Goal: Transaction & Acquisition: Purchase product/service

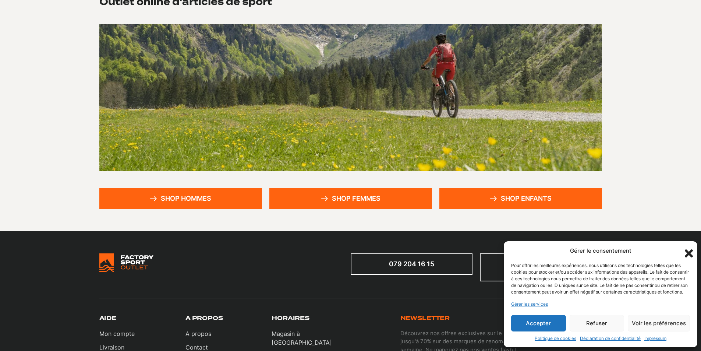
scroll to position [110, 0]
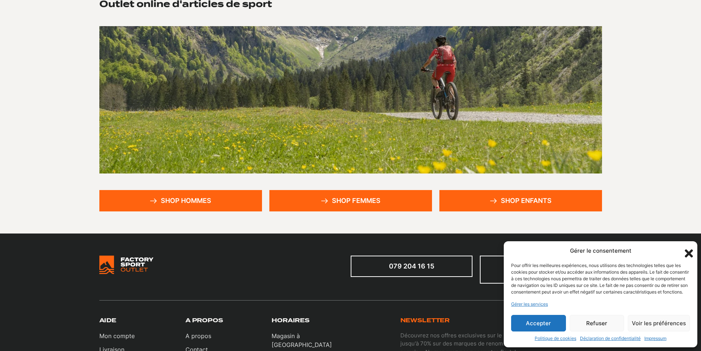
click at [160, 198] on link "Shop hommes" at bounding box center [180, 200] width 163 height 21
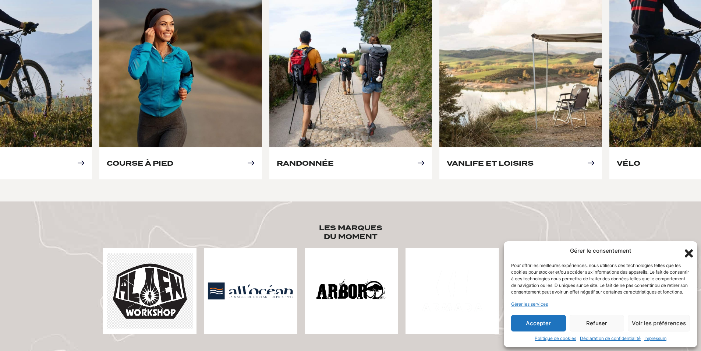
scroll to position [368, 0]
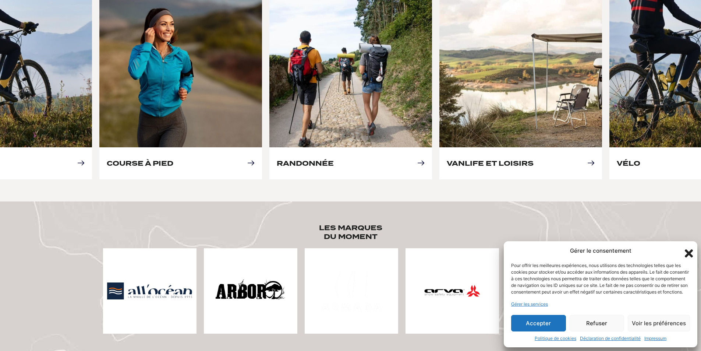
click at [595, 324] on button "Refuser" at bounding box center [597, 323] width 55 height 17
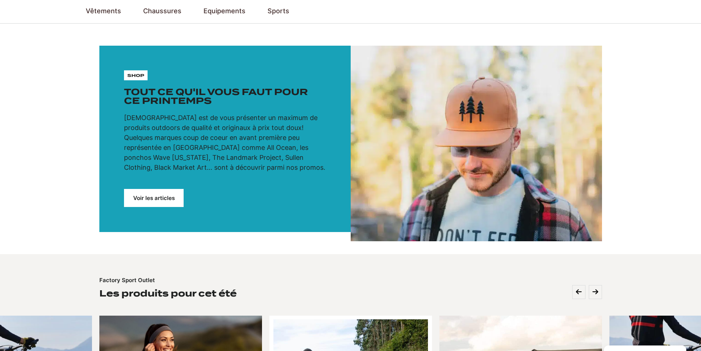
scroll to position [0, 0]
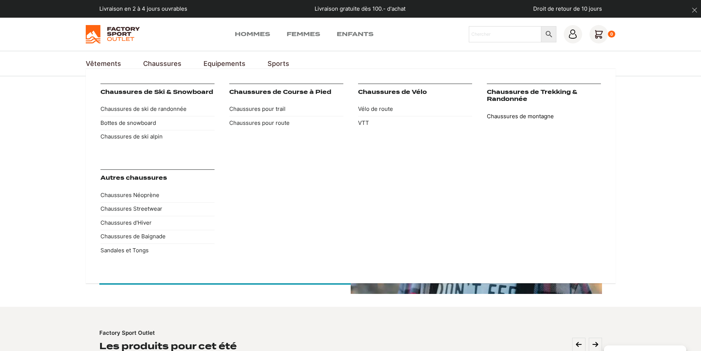
click at [516, 117] on link "Chaussures de montagne" at bounding box center [544, 116] width 114 height 14
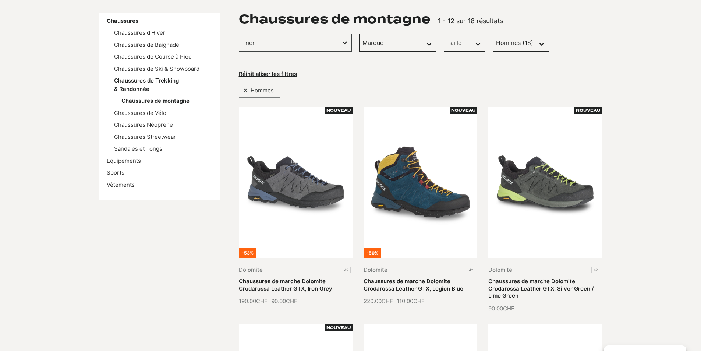
scroll to position [74, 0]
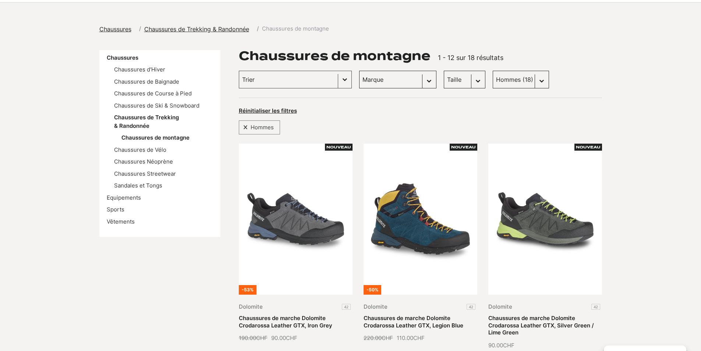
click at [453, 81] on select "Taille 43 (4) 45.5 (5) 40.5 (3) 42.5 (4) 43.5 (4) 45 (4) 46 (4) 37.5 (0) 40 (2)…" at bounding box center [465, 80] width 42 height 18
select select "42"
click at [444, 71] on select "Taille 43 (4) 45.5 (5) 40.5 (3) 42.5 (4) 43.5 (4) 45 (4) 46 (4) 37.5 (0) 40 (2)…" at bounding box center [465, 80] width 42 height 18
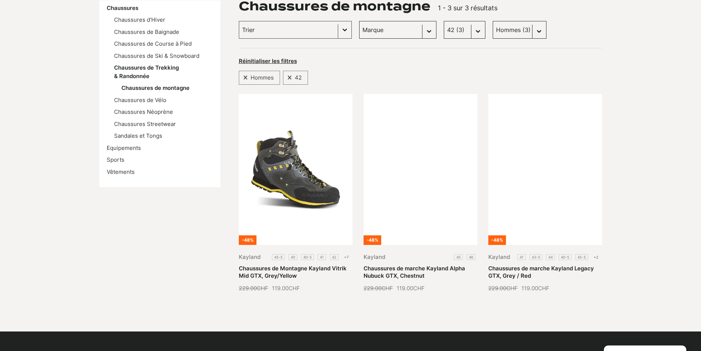
scroll to position [74, 0]
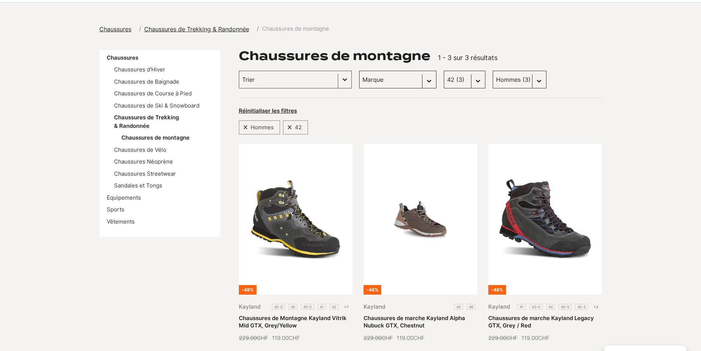
click at [457, 82] on select "Taille 43 (4) 45.5 (5) 40.5 (3) 42.5 (4) 43.5 (4) 45 (4) 46 (4) 37.5 (0) 40 (2)…" at bounding box center [465, 80] width 42 height 18
select select
click at [444, 71] on select "Taille 43 (4) 45.5 (5) 40.5 (3) 42.5 (4) 43.5 (4) 45 (4) 46 (4) 37.5 (0) 40 (2)…" at bounding box center [465, 80] width 42 height 18
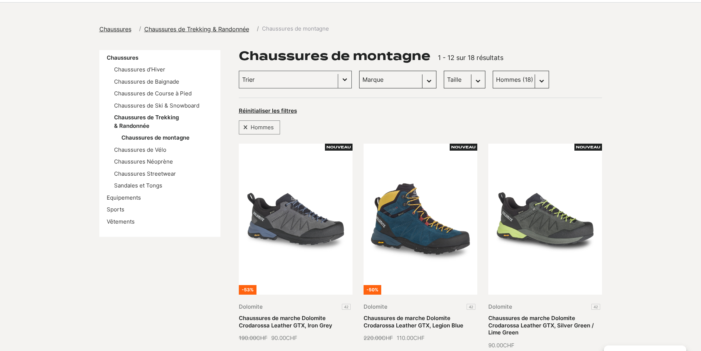
click at [406, 82] on select "Marque Kayland (8) Dolomite (8) Paredes (0) Columbia (1) DakarShoes (1) Scott (…" at bounding box center [397, 80] width 77 height 18
select select "dolomite"
click at [359, 71] on select "Marque Kayland (8) Dolomite (8) Paredes (0) Columbia (1) DakarShoes (1) Scott (…" at bounding box center [397, 80] width 77 height 18
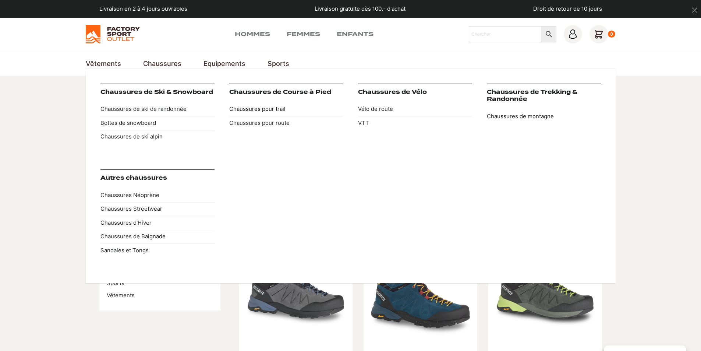
click at [267, 112] on link "Chaussures pour trail" at bounding box center [286, 109] width 114 height 14
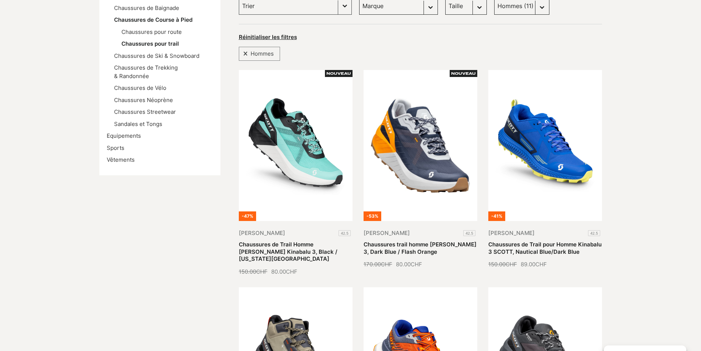
scroll to position [37, 0]
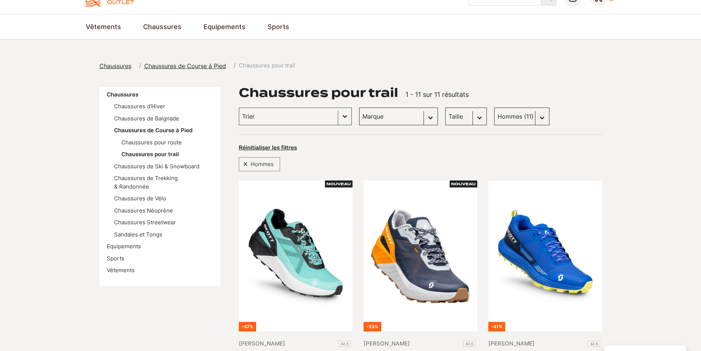
click at [387, 116] on select "Marque Scott (11)" at bounding box center [398, 117] width 79 height 18
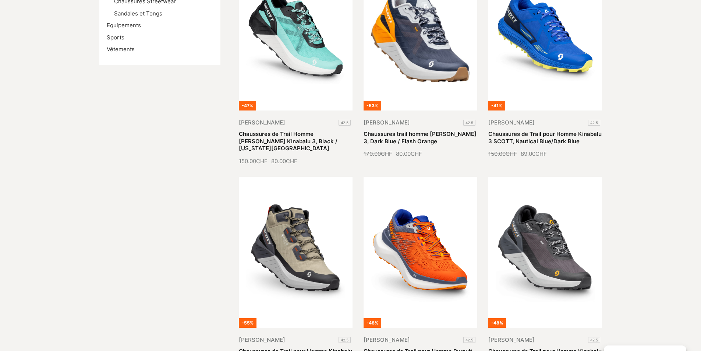
scroll to position [74, 0]
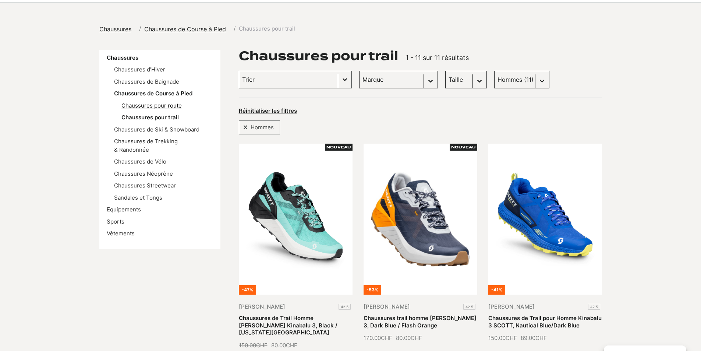
click at [162, 106] on link "Chaussures pour route" at bounding box center [151, 105] width 60 height 7
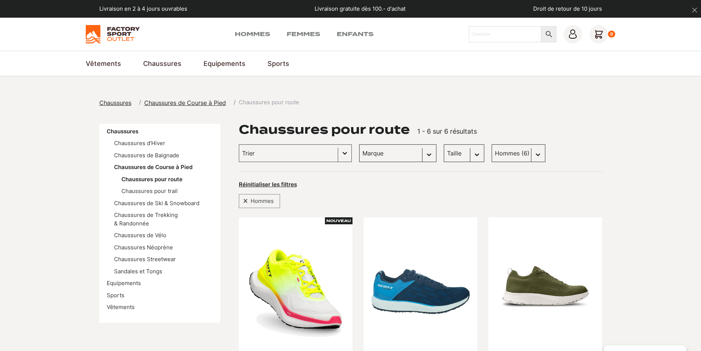
click at [385, 154] on select "[PERSON_NAME] (5)" at bounding box center [397, 153] width 77 height 18
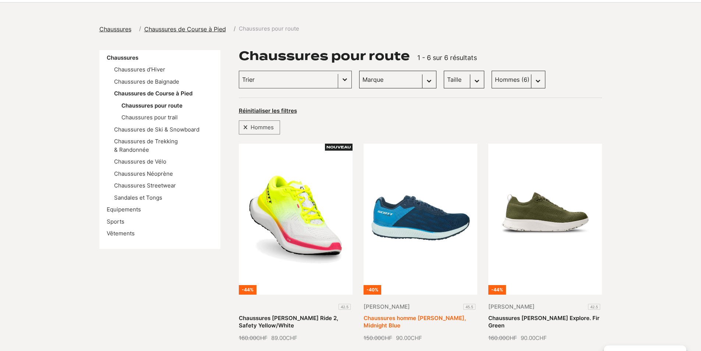
scroll to position [37, 0]
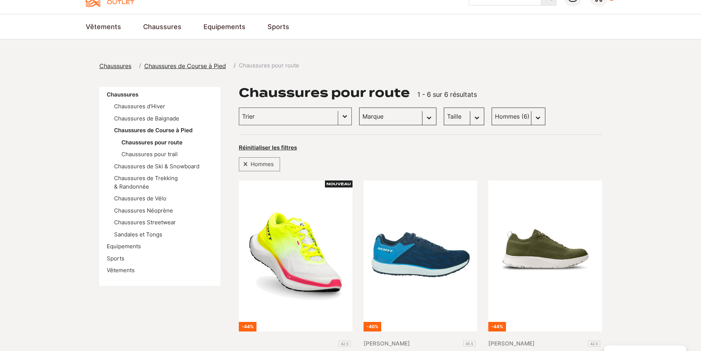
click at [106, 66] on span "Chaussures" at bounding box center [115, 65] width 32 height 7
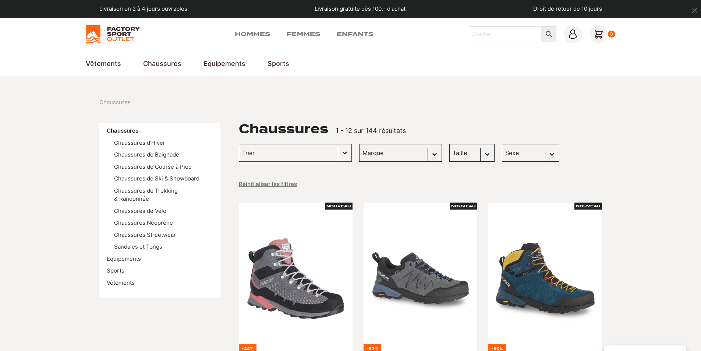
click at [423, 151] on select "[PERSON_NAME] (41) [PERSON_NAME] (25) Dolomite (23) Vans (22) DakarShoes (3) Gl…" at bounding box center [400, 153] width 83 height 18
select select "dolomite"
click at [359, 144] on select "[PERSON_NAME] (41) [PERSON_NAME] (25) Dolomite (23) Vans (22) DakarShoes (3) Gl…" at bounding box center [400, 153] width 83 height 18
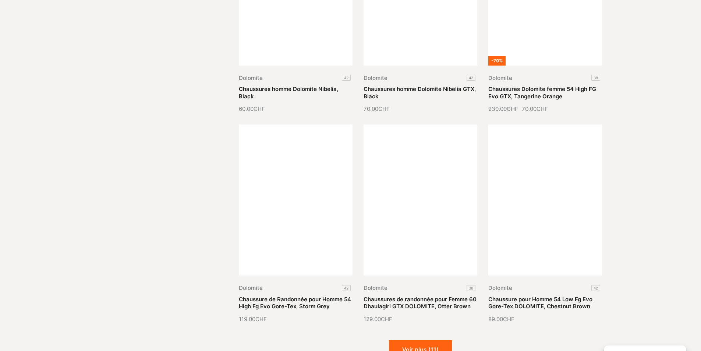
scroll to position [626, 0]
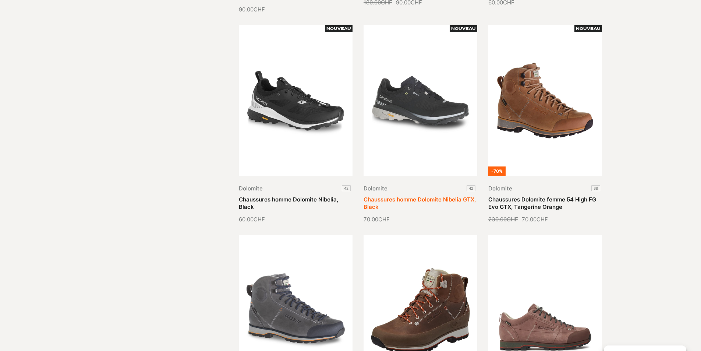
click at [419, 196] on link "Chaussures homme Dolomite Nibelia GTX, Black" at bounding box center [420, 203] width 112 height 14
click at [279, 196] on link "Chaussures homme Dolomite Nibelia, Black" at bounding box center [288, 203] width 99 height 14
click at [394, 196] on link "Chaussures homme Dolomite Nibelia GTX, Black" at bounding box center [420, 203] width 112 height 14
click at [401, 196] on link "Chaussures homme Dolomite Nibelia GTX, Black" at bounding box center [420, 203] width 112 height 14
click at [275, 196] on link "Chaussures homme Dolomite Nibelia, Black" at bounding box center [288, 203] width 99 height 14
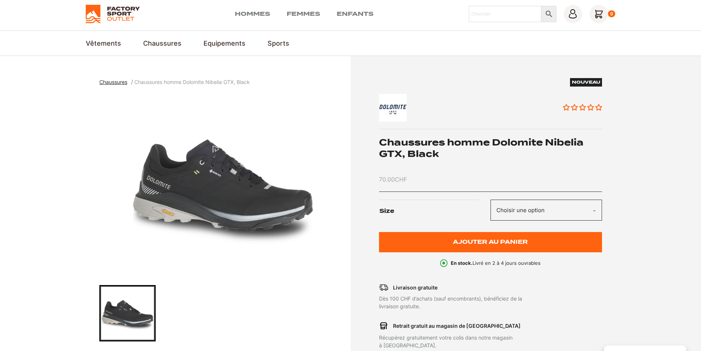
scroll to position [74, 0]
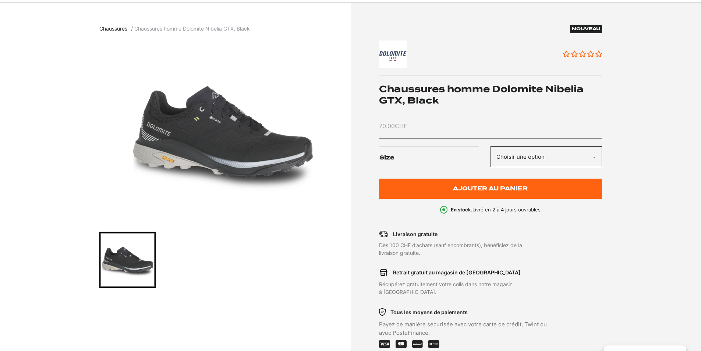
click at [237, 161] on img "1 of 1" at bounding box center [223, 132] width 248 height 184
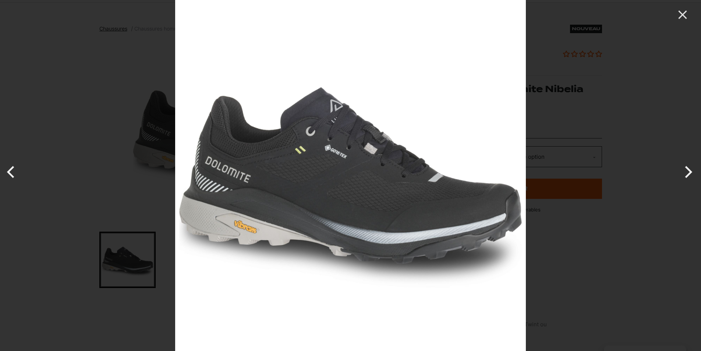
click at [74, 162] on div at bounding box center [350, 175] width 701 height 351
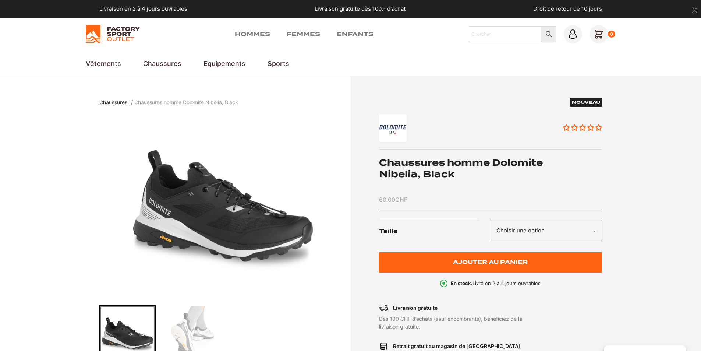
click at [187, 334] on img "Go to slide 2" at bounding box center [191, 333] width 54 height 54
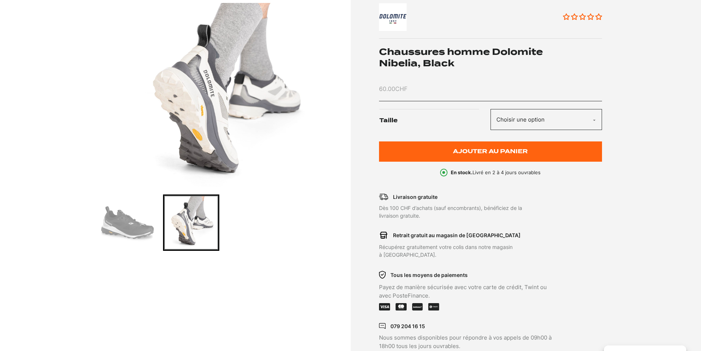
scroll to position [110, 0]
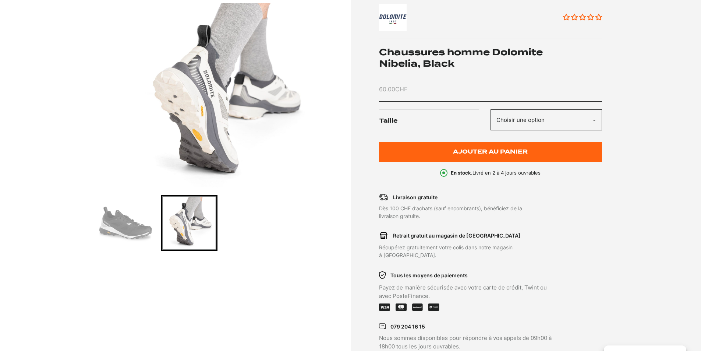
click at [117, 230] on img "Go to slide 1" at bounding box center [125, 223] width 54 height 54
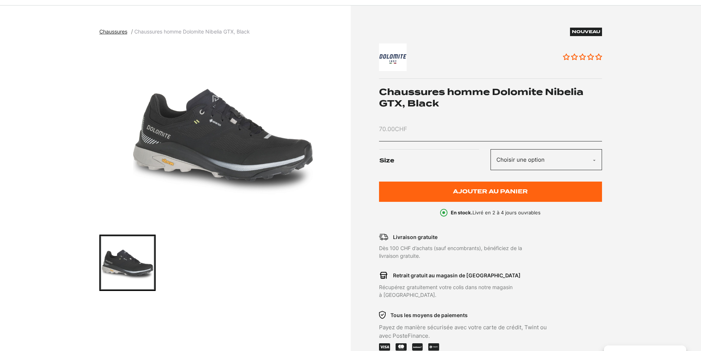
scroll to position [74, 0]
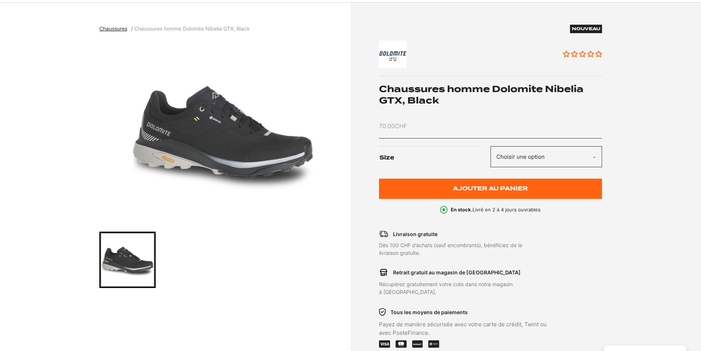
click at [206, 156] on img "1 of 1" at bounding box center [223, 132] width 248 height 184
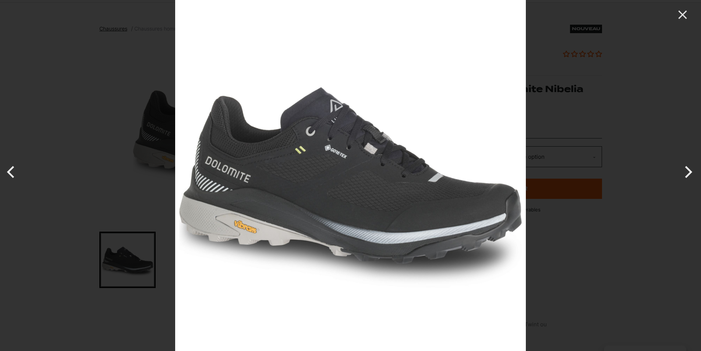
click at [45, 135] on div at bounding box center [350, 175] width 701 height 351
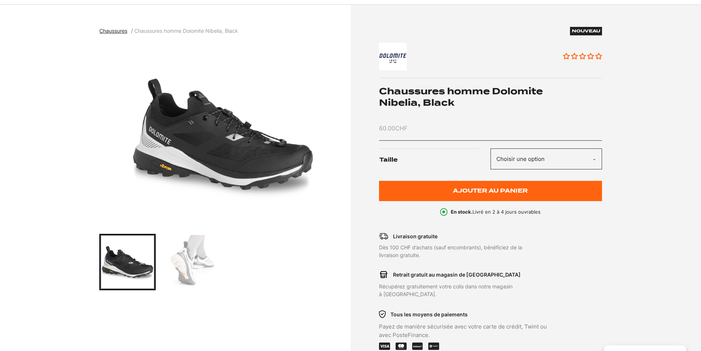
scroll to position [74, 0]
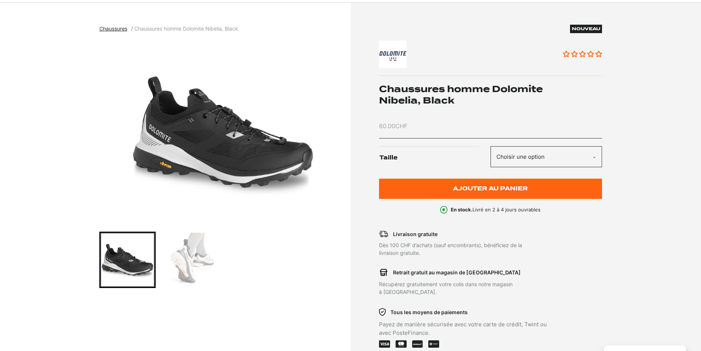
click at [260, 161] on img "1 of 2" at bounding box center [223, 132] width 248 height 184
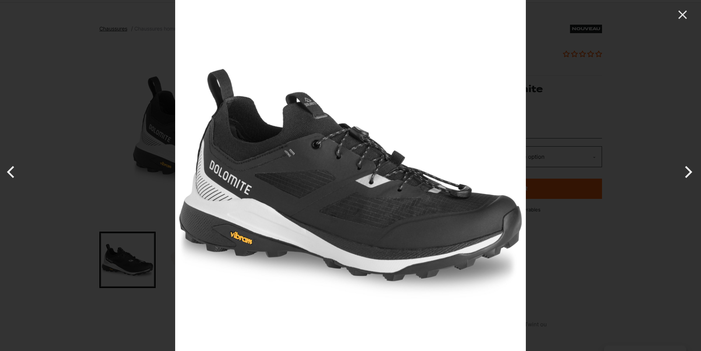
click at [46, 134] on div at bounding box center [350, 175] width 701 height 351
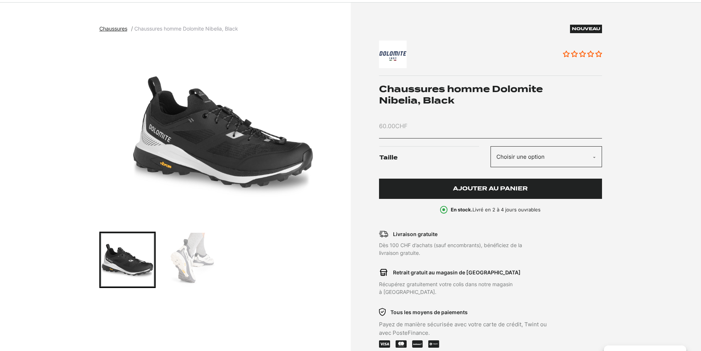
click at [465, 190] on span "Ajouter au panier" at bounding box center [490, 189] width 75 height 6
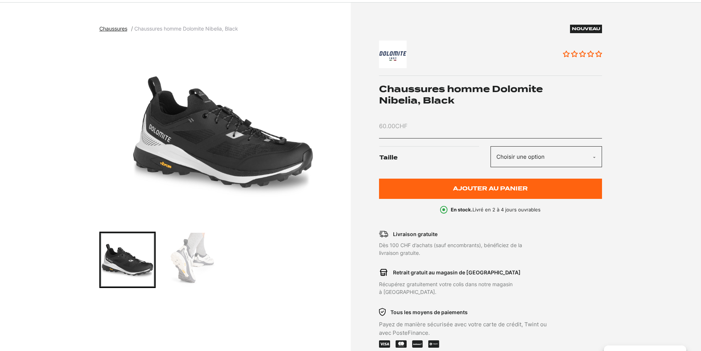
click at [596, 154] on select "Choisir une option 42" at bounding box center [547, 156] width 112 height 21
select select "42"
click at [491, 146] on select "Choisir une option 42" at bounding box center [547, 156] width 112 height 21
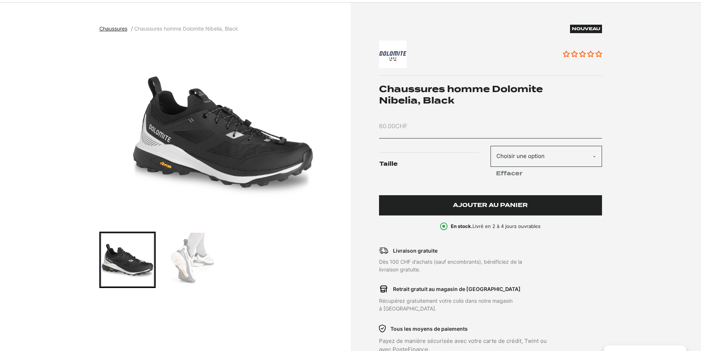
click at [510, 204] on span "Ajouter au panier" at bounding box center [490, 205] width 75 height 6
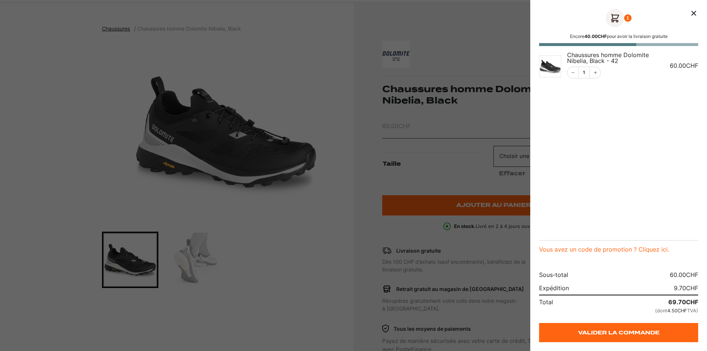
click at [349, 202] on div at bounding box center [353, 175] width 707 height 351
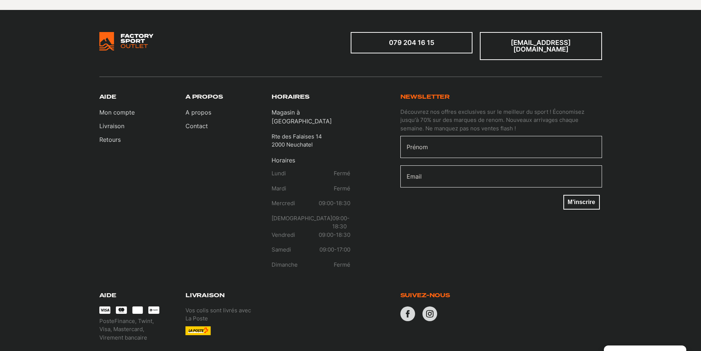
scroll to position [1077, 0]
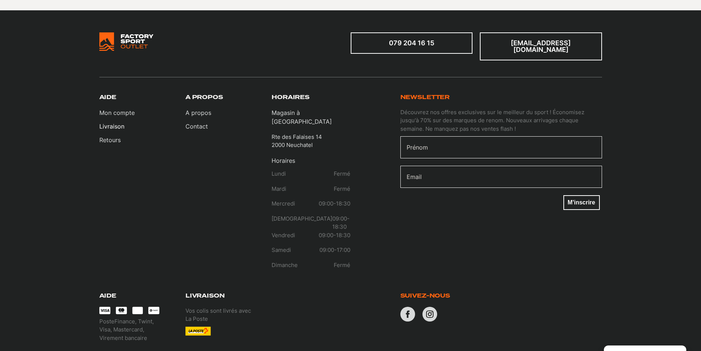
click at [107, 122] on link "Livraison" at bounding box center [116, 126] width 35 height 9
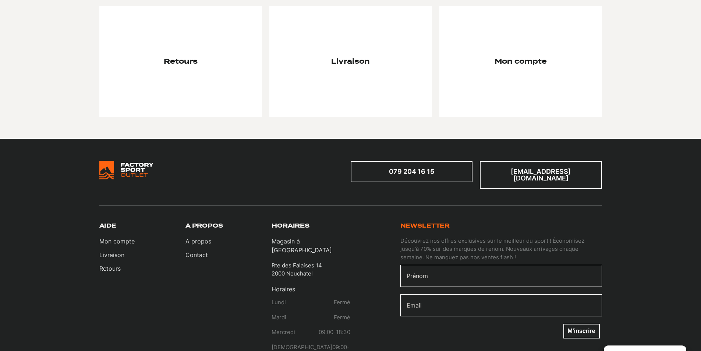
scroll to position [147, 0]
click at [357, 74] on div at bounding box center [350, 61] width 163 height 110
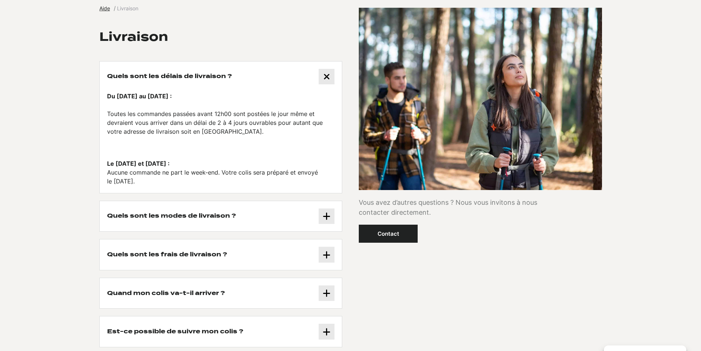
scroll to position [110, 0]
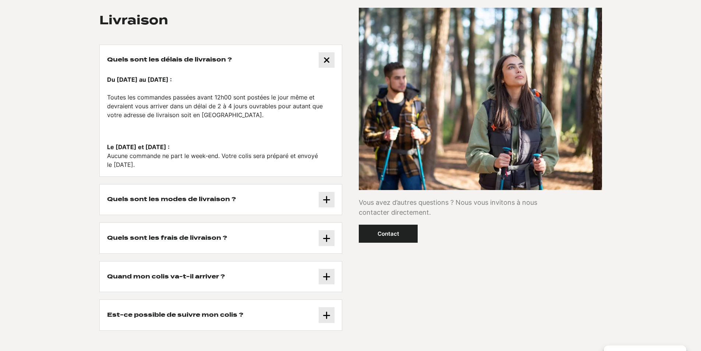
click at [252, 240] on button "Quels sont les frais de livraison ?" at bounding box center [221, 238] width 243 height 31
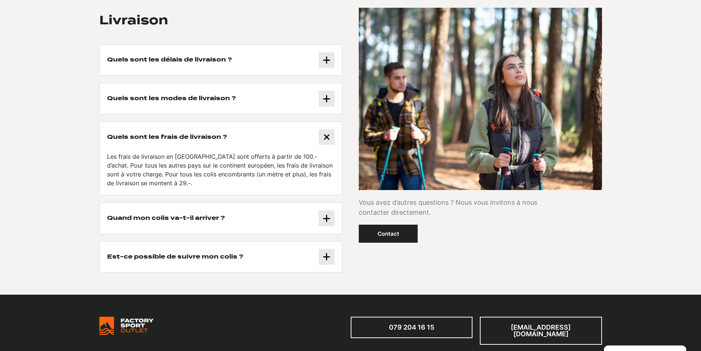
scroll to position [0, 0]
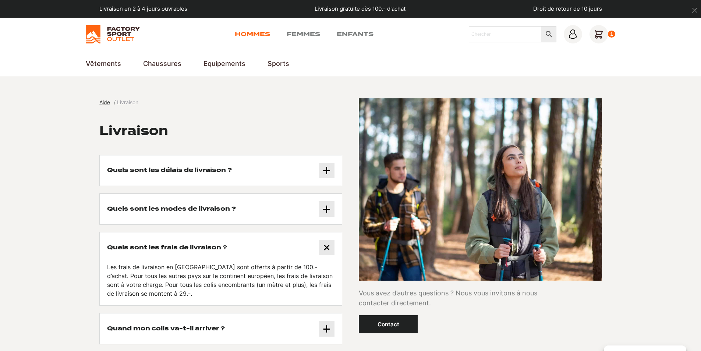
click at [244, 33] on link "Hommes" at bounding box center [252, 34] width 35 height 9
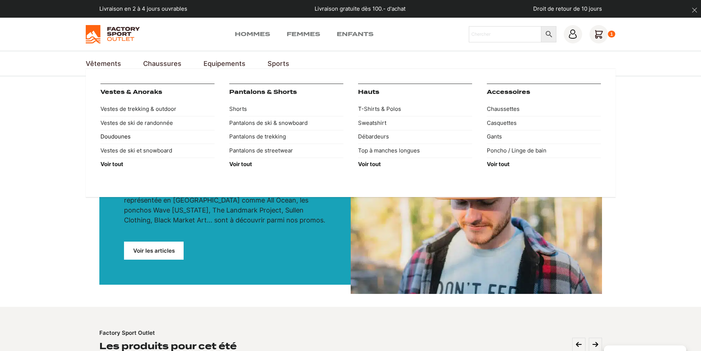
click at [121, 138] on link "Doudounes" at bounding box center [158, 137] width 114 height 14
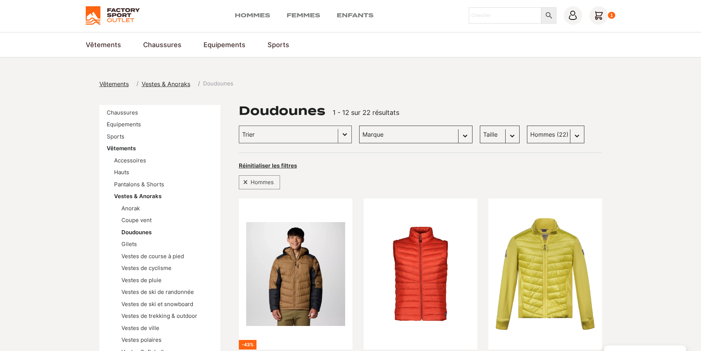
scroll to position [110, 0]
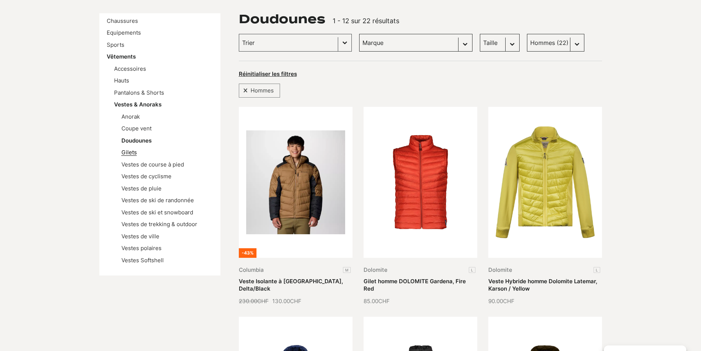
click at [131, 153] on link "Gilets" at bounding box center [128, 152] width 15 height 7
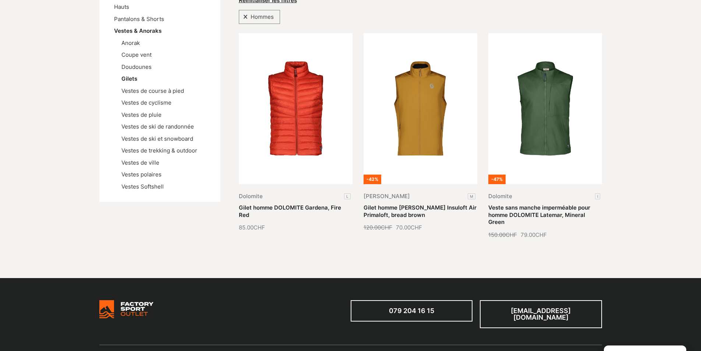
scroll to position [110, 0]
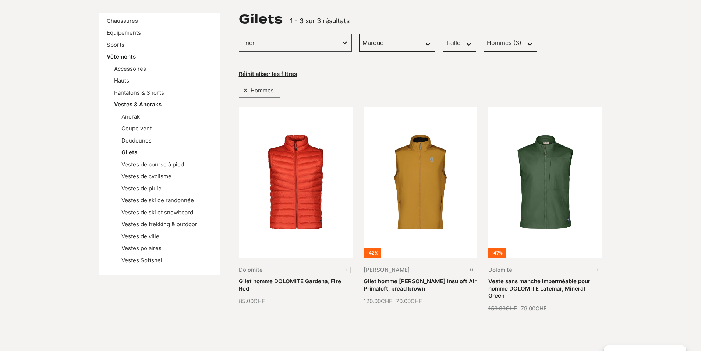
click at [142, 105] on link "Vestes & Anoraks" at bounding box center [137, 104] width 47 height 7
click at [120, 57] on link "Vêtements" at bounding box center [121, 56] width 29 height 7
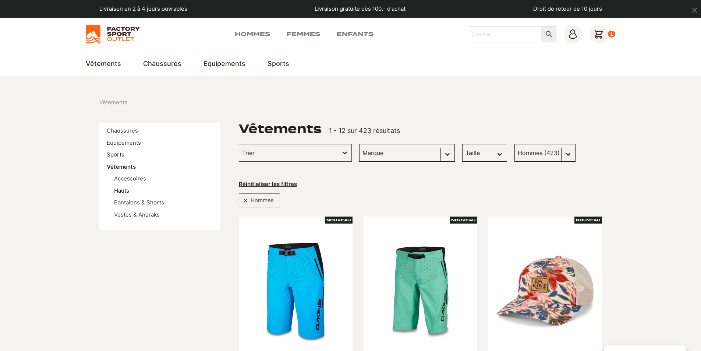
click at [124, 191] on link "Hauts" at bounding box center [121, 190] width 15 height 7
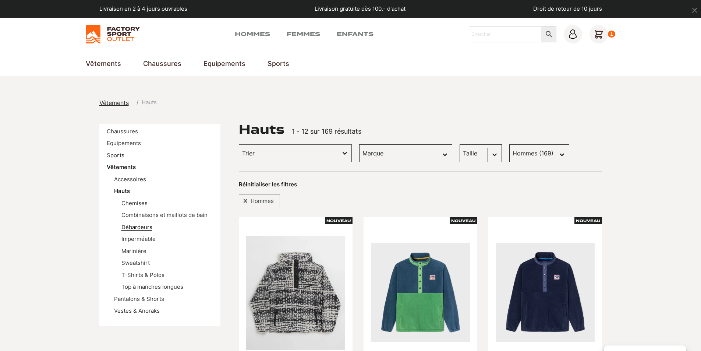
click at [143, 229] on link "Débardeurs" at bounding box center [136, 226] width 31 height 7
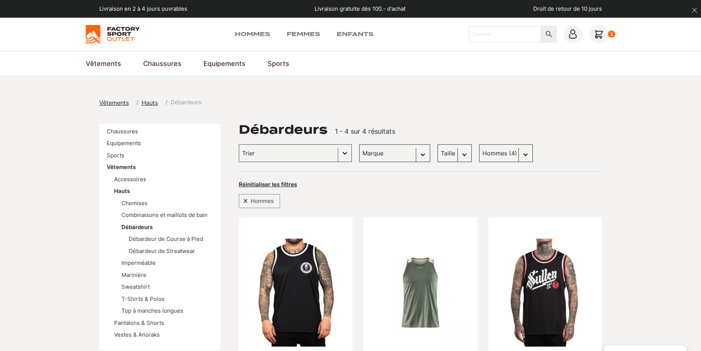
scroll to position [37, 0]
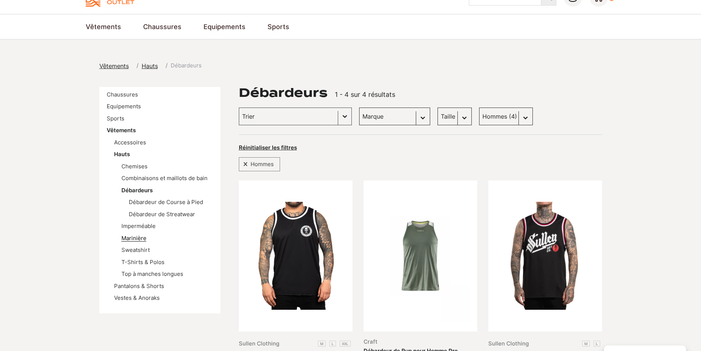
click at [140, 239] on link "Marinière" at bounding box center [133, 238] width 25 height 7
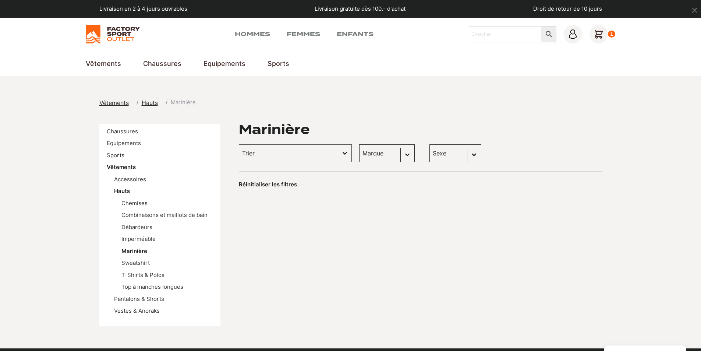
scroll to position [37, 0]
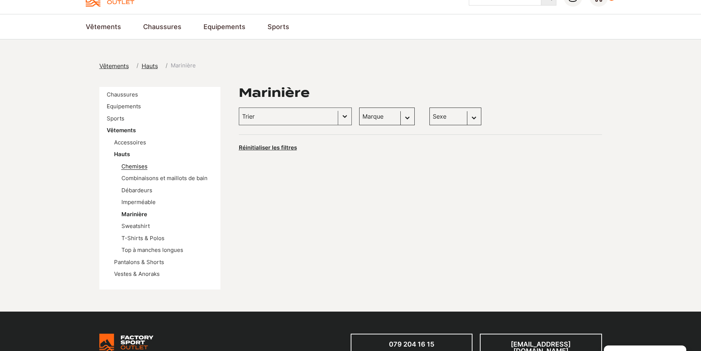
click at [129, 168] on link "Chemises" at bounding box center [134, 166] width 26 height 7
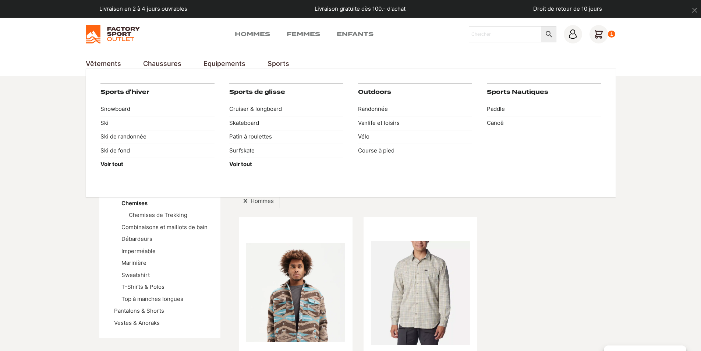
click at [368, 135] on link "Vélo" at bounding box center [415, 137] width 114 height 14
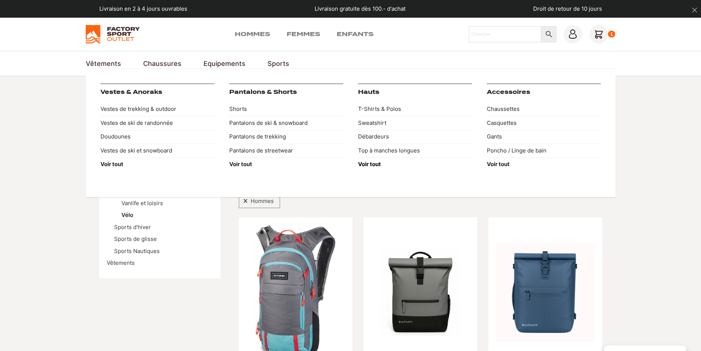
click at [376, 165] on strong "Voir tout" at bounding box center [369, 164] width 23 height 7
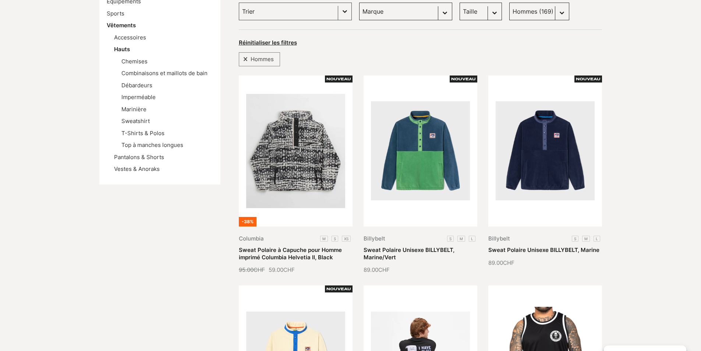
scroll to position [110, 0]
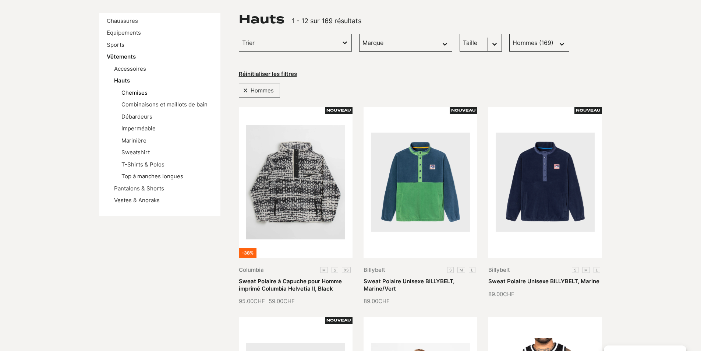
click at [136, 91] on link "Chemises" at bounding box center [134, 92] width 26 height 7
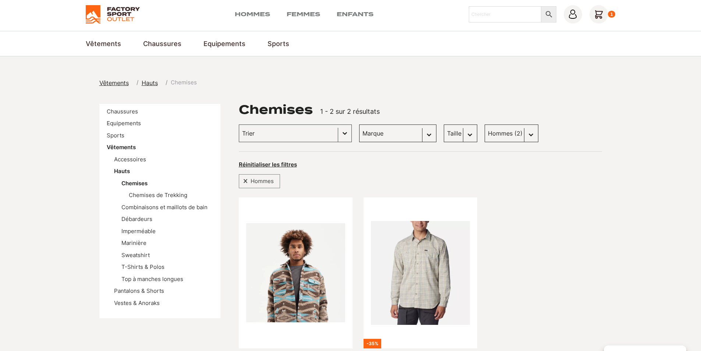
scroll to position [74, 0]
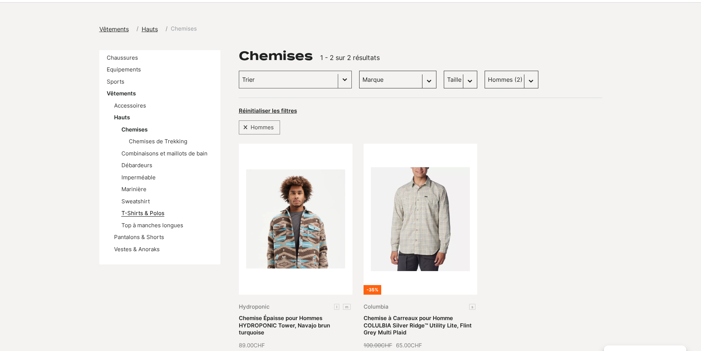
click at [142, 214] on link "T-Shirts & Polos" at bounding box center [142, 212] width 43 height 7
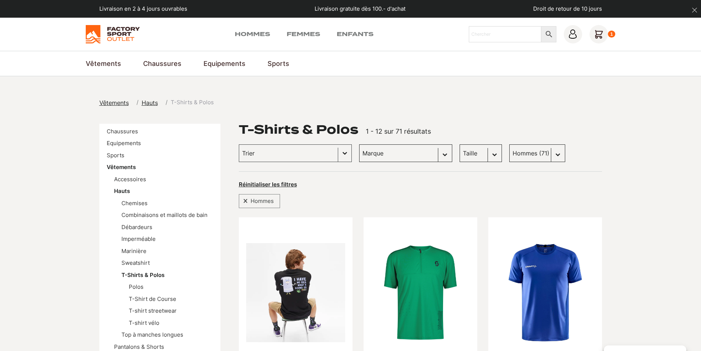
click at [598, 35] on icon at bounding box center [599, 34] width 18 height 18
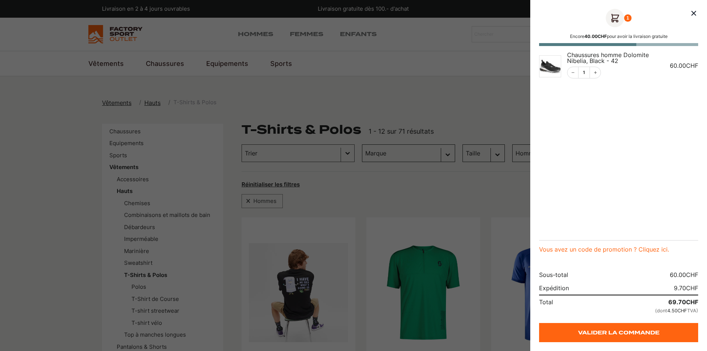
click at [443, 92] on div at bounding box center [353, 175] width 707 height 351
